Goal: Information Seeking & Learning: Check status

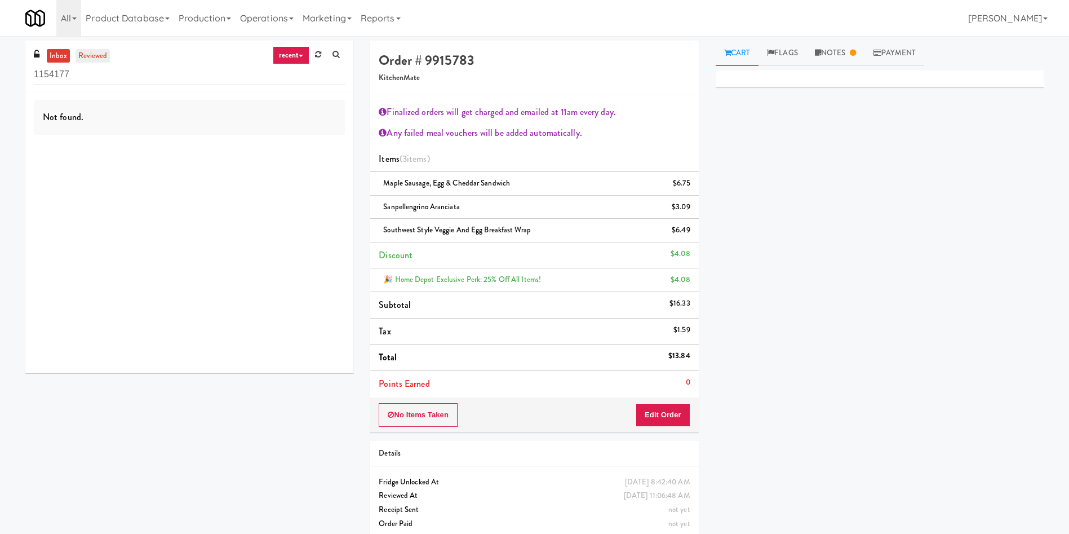
click at [100, 59] on link "reviewed" at bounding box center [93, 56] width 35 height 14
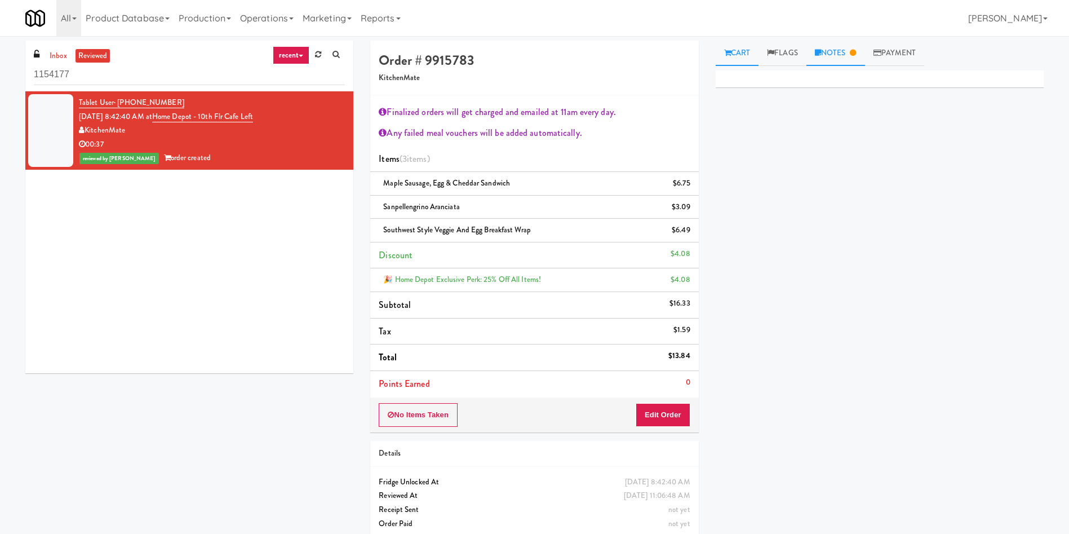
click at [833, 50] on link "Notes" at bounding box center [836, 53] width 59 height 25
click at [822, 394] on div "Primary Flag Clear Flag if unable to determine what was taken or order not proc…" at bounding box center [880, 281] width 328 height 423
click at [207, 382] on div "inbox reviewed recent all unclear take inventory issue suspicious failed recent…" at bounding box center [534, 294] width 1035 height 507
click at [162, 263] on div "Tablet User · (647) 522-2541 [DATE] 8:42:40 AM at [GEOGRAPHIC_DATA] - 10th Flr …" at bounding box center [189, 232] width 328 height 282
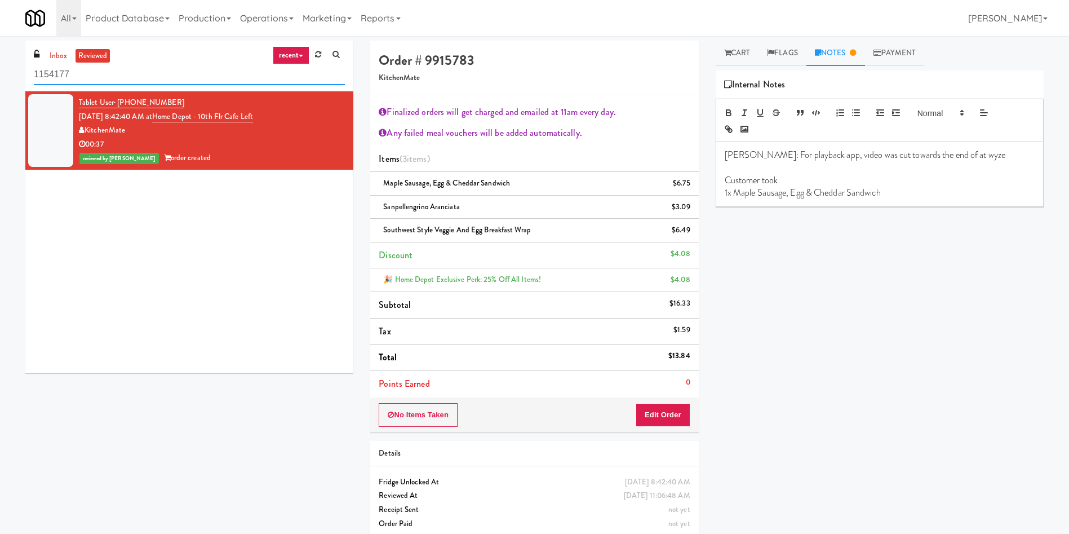
drag, startPoint x: 150, startPoint y: 79, endPoint x: 0, endPoint y: 46, distance: 153.6
click at [0, 46] on div "inbox reviewed recent all unclear take inventory issue suspicious failed recent…" at bounding box center [534, 294] width 1069 height 507
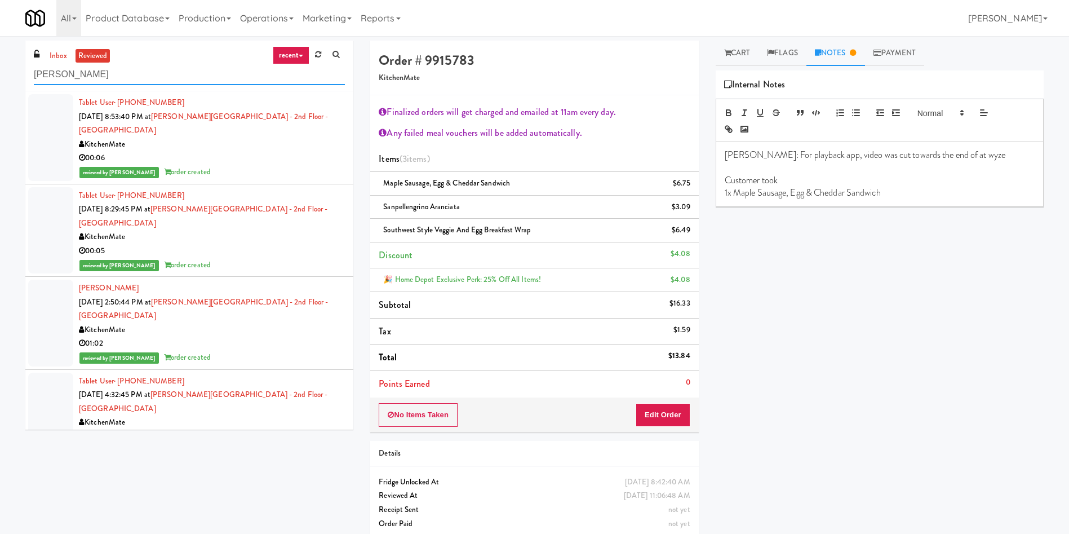
type input "[PERSON_NAME]"
click at [52, 125] on div at bounding box center [50, 137] width 45 height 87
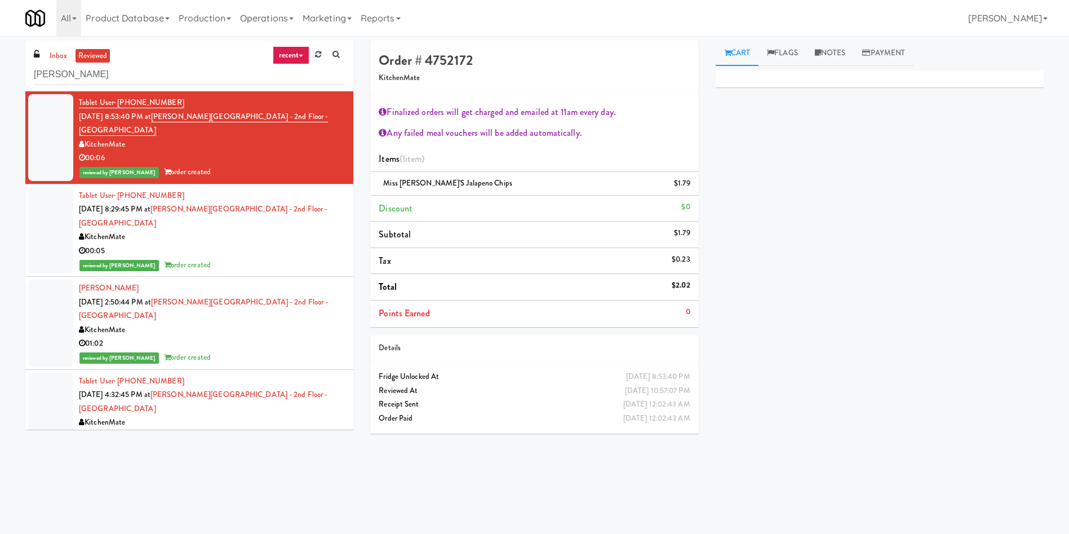
click at [58, 306] on div at bounding box center [50, 323] width 45 height 87
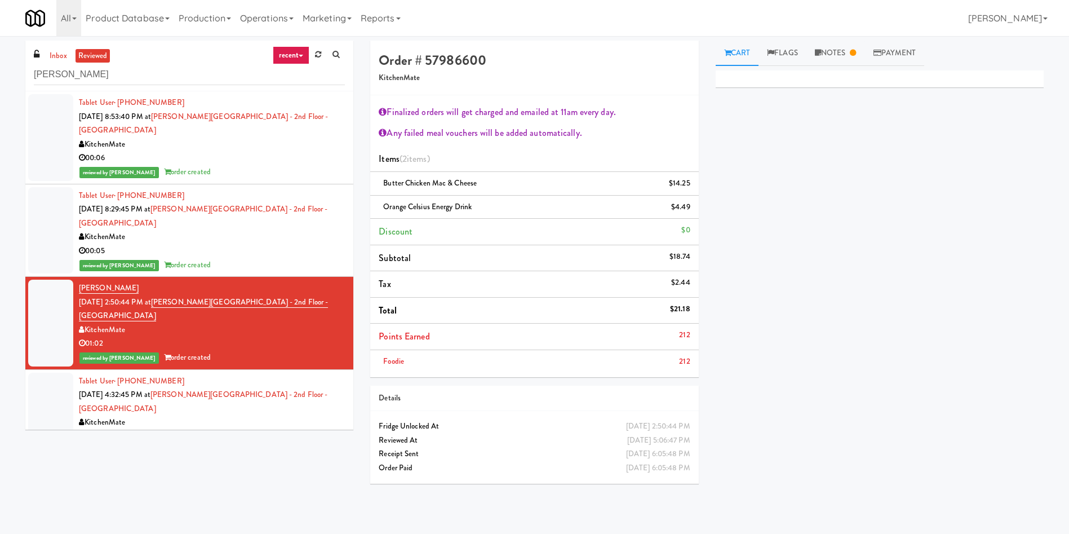
click at [51, 397] on div at bounding box center [50, 416] width 45 height 87
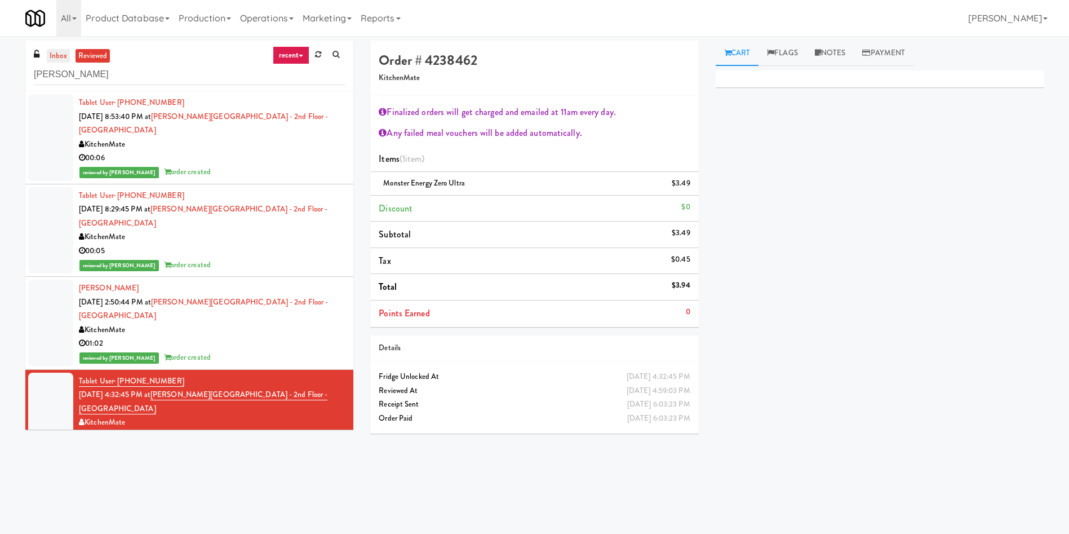
click at [49, 57] on link "inbox" at bounding box center [58, 56] width 23 height 14
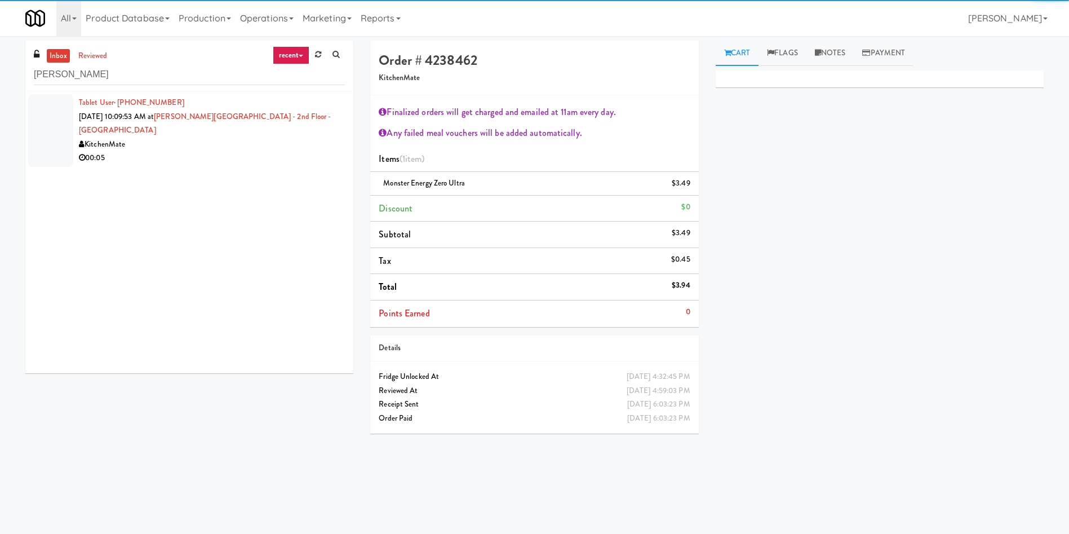
click at [52, 102] on div at bounding box center [50, 130] width 45 height 73
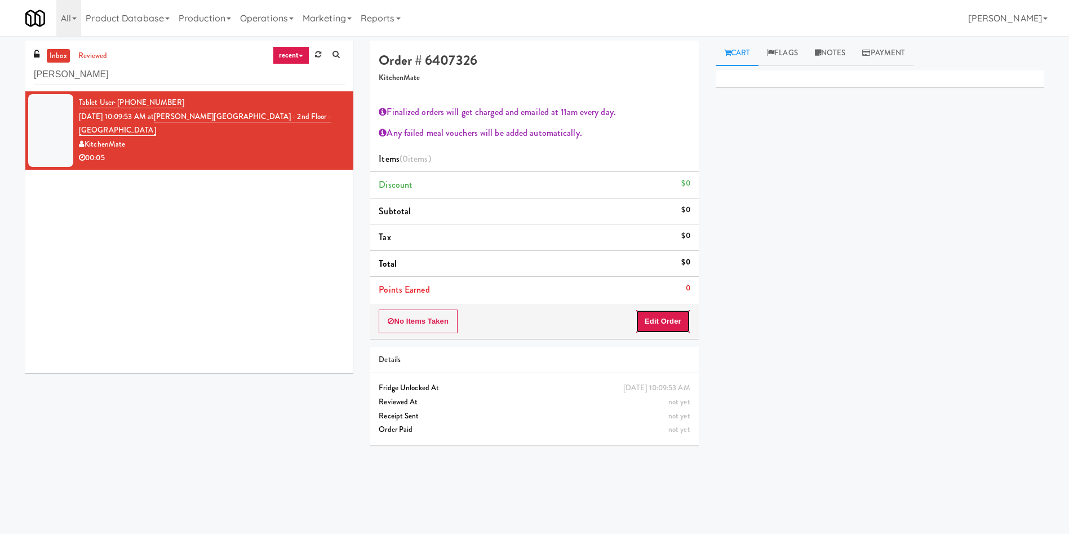
click at [672, 313] on button "Edit Order" at bounding box center [663, 321] width 55 height 24
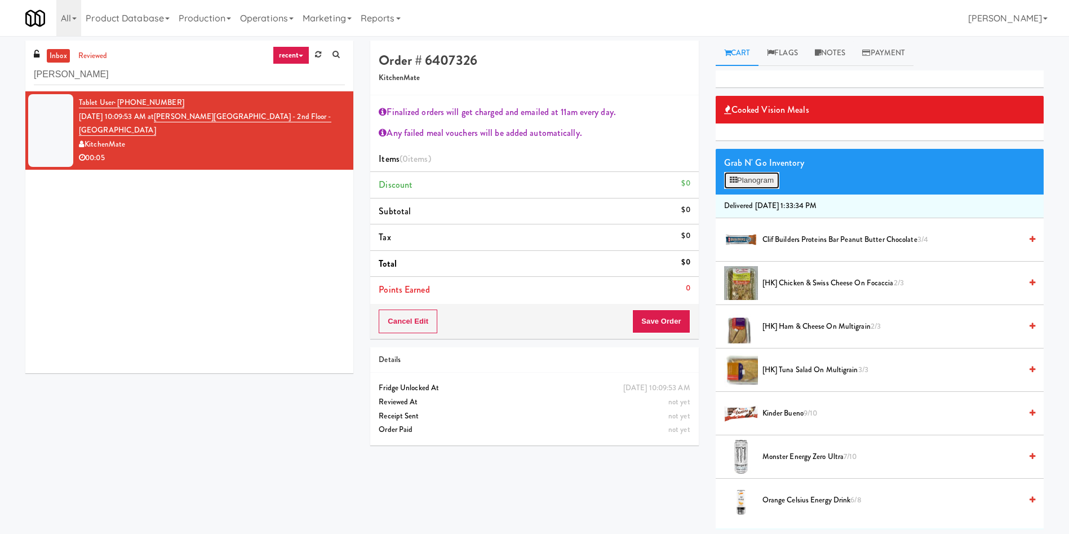
click at [751, 176] on button "Planogram" at bounding box center [751, 180] width 55 height 17
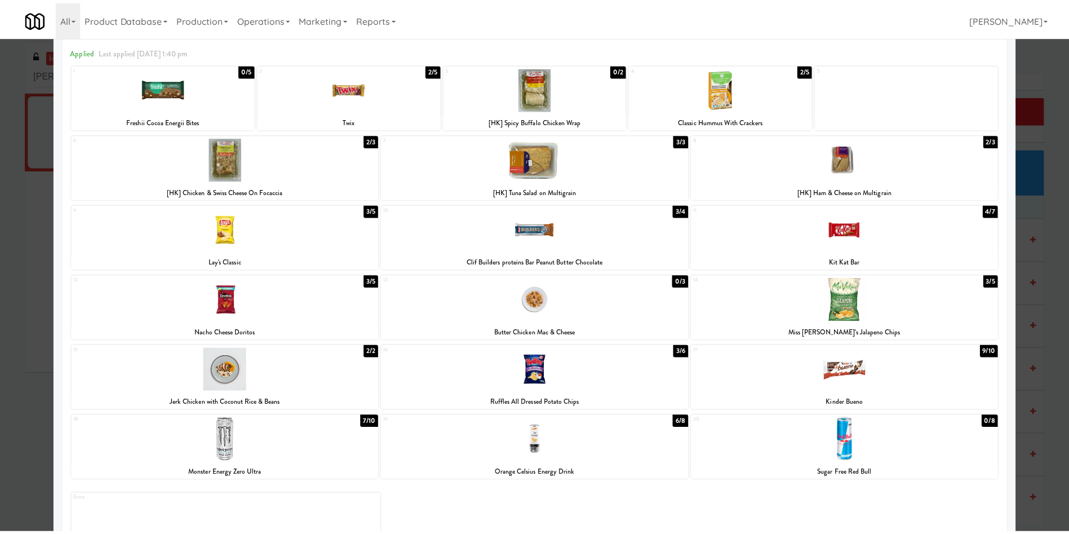
scroll to position [85, 0]
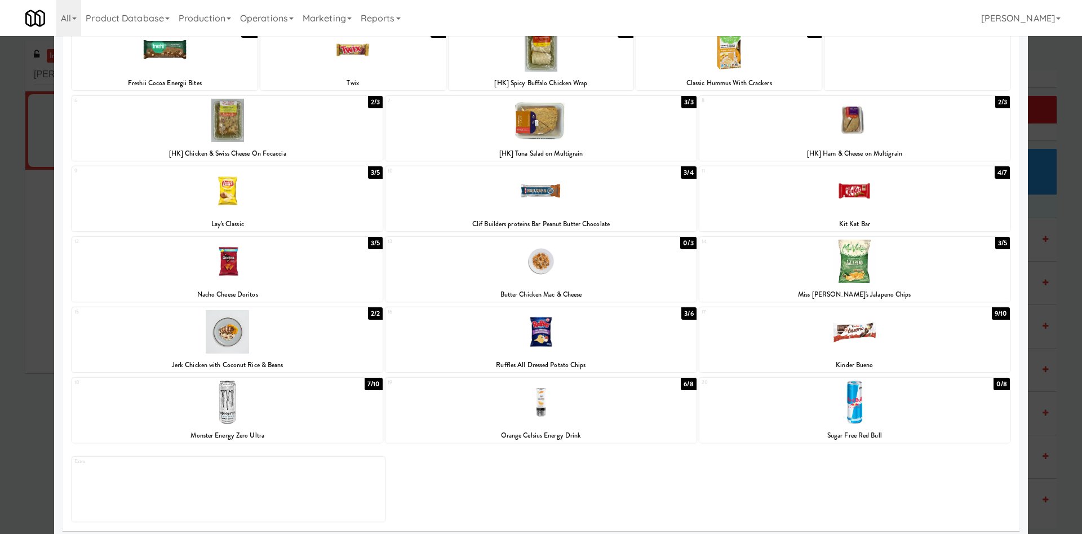
click at [12, 237] on div at bounding box center [541, 267] width 1082 height 534
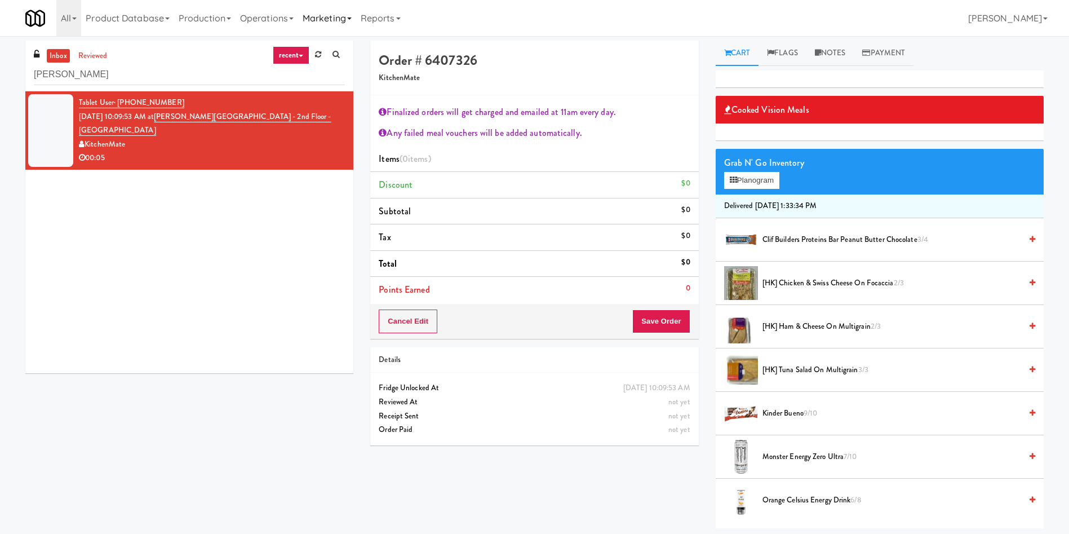
click at [313, 17] on link "Marketing" at bounding box center [327, 18] width 58 height 36
click at [265, 20] on link "Operations" at bounding box center [267, 18] width 63 height 36
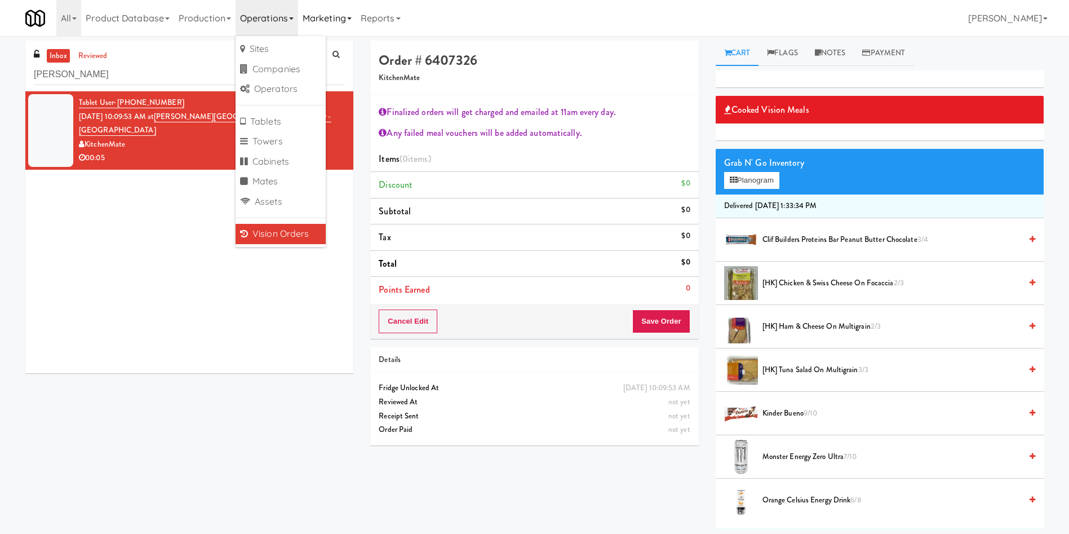
click at [323, 19] on link "Marketing" at bounding box center [327, 18] width 58 height 36
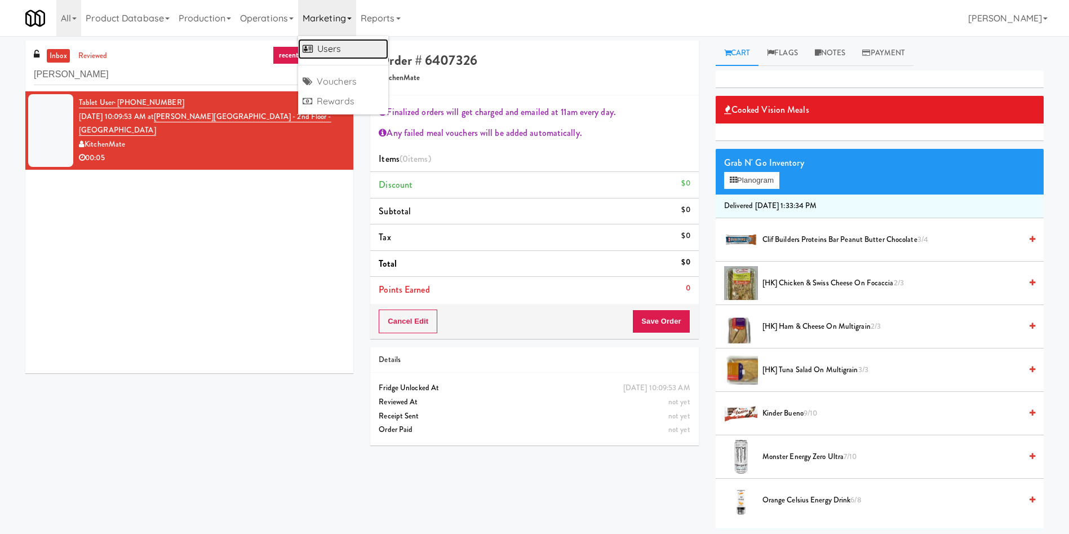
click at [334, 51] on link "Users" at bounding box center [343, 49] width 90 height 20
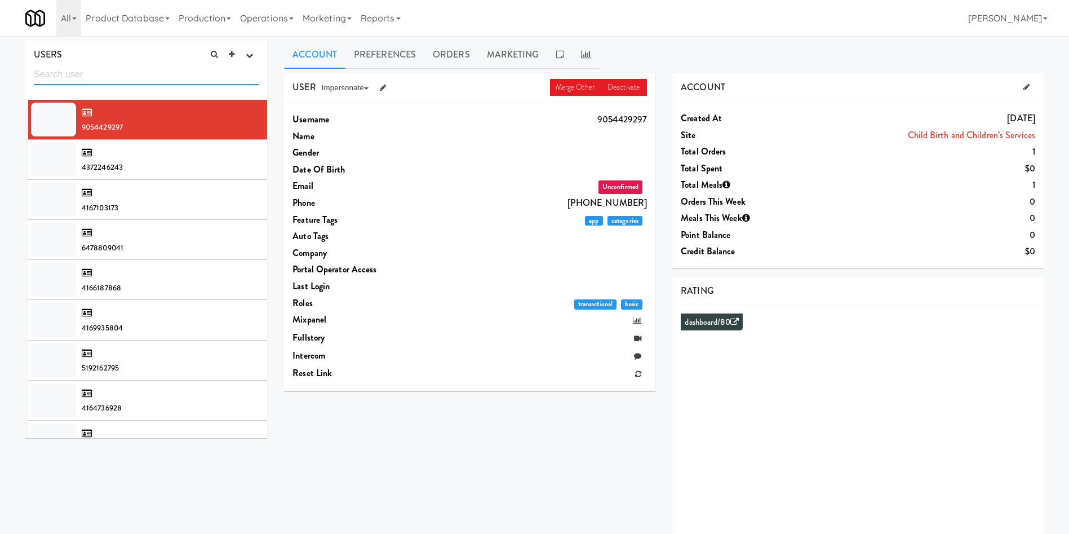
click at [186, 69] on input "text" at bounding box center [146, 74] width 225 height 21
paste input "[PERSON_NAME]"
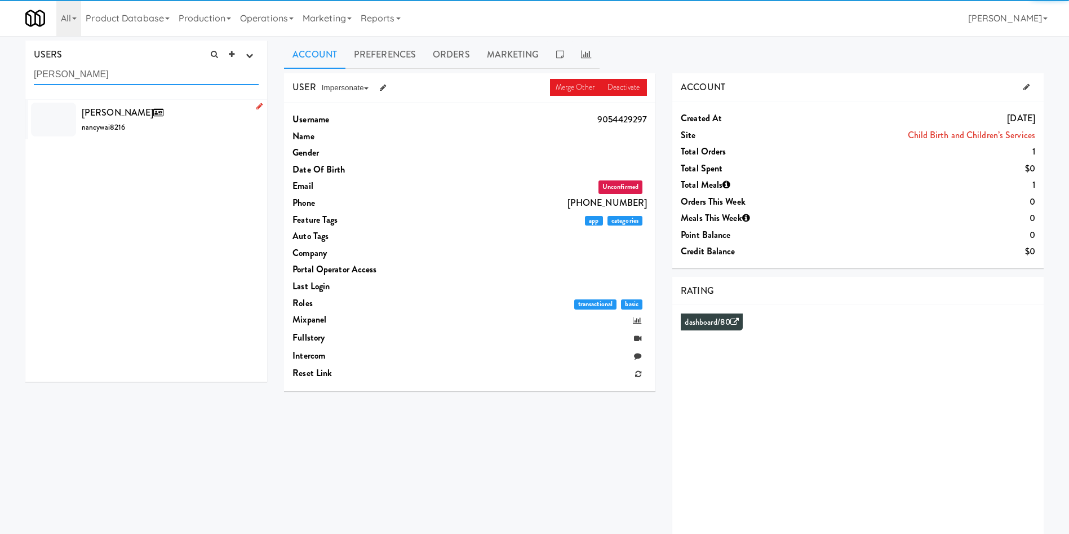
type input "[PERSON_NAME]"
click at [176, 122] on div "[PERSON_NAME] nancywai8216" at bounding box center [170, 119] width 177 height 30
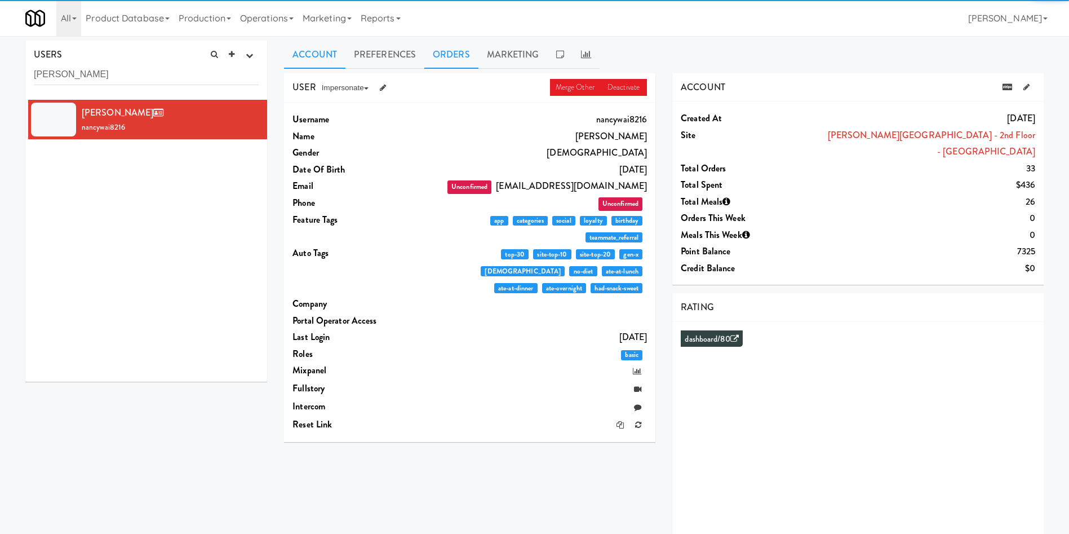
click at [465, 54] on link "Orders" at bounding box center [451, 55] width 54 height 28
